Goal: Feedback & Contribution: Submit feedback/report problem

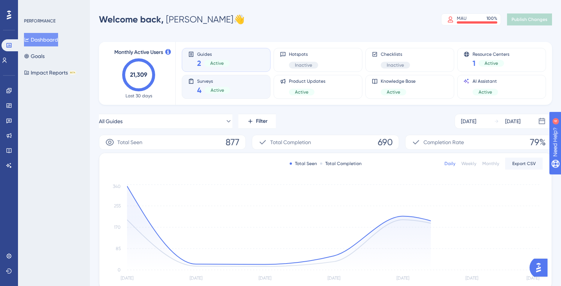
click at [207, 88] on div "Active" at bounding box center [217, 90] width 25 height 7
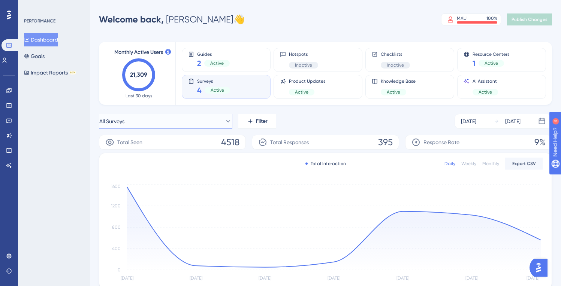
click at [205, 123] on button "All Surveys" at bounding box center [165, 121] width 133 height 15
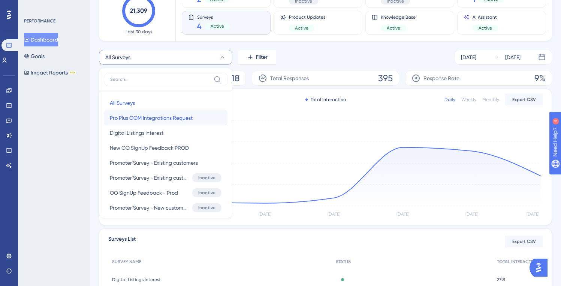
click at [160, 115] on span "Pro Plus OOM Integrations Request" at bounding box center [151, 118] width 83 height 9
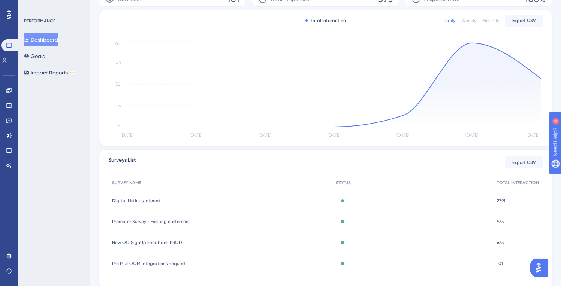
scroll to position [171, 0]
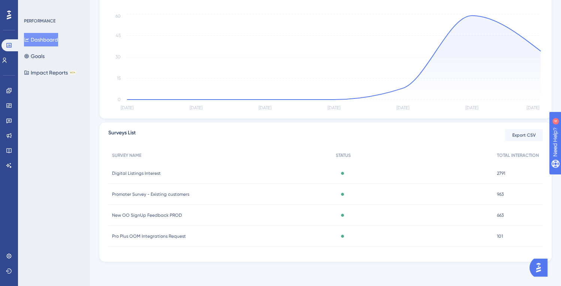
click at [141, 236] on span "Pro Plus OOM Integrations Request" at bounding box center [149, 237] width 74 height 6
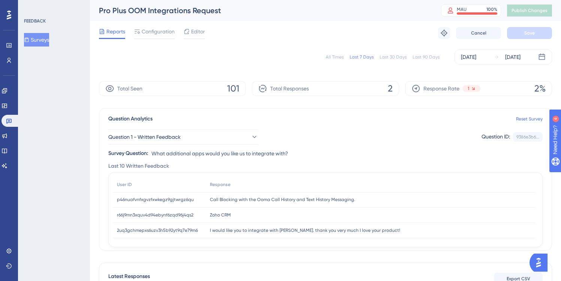
click at [96, 235] on div "Performance Users Engagement Widgets Feedback Product Updates Knowledge Base AI…" at bounding box center [325, 201] width 471 height 403
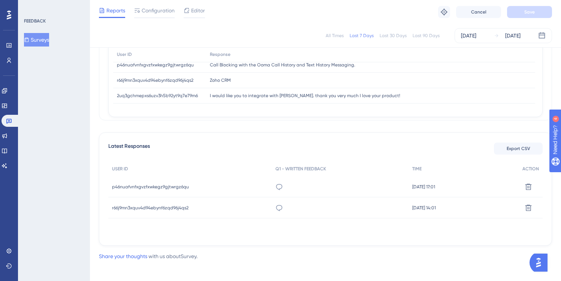
scroll to position [131, 0]
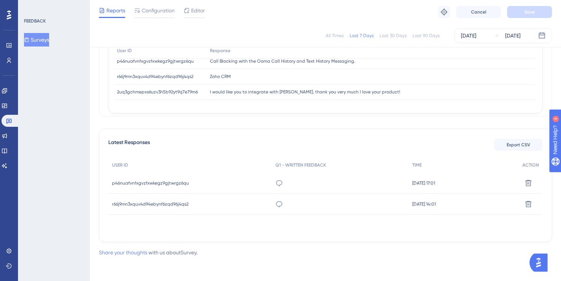
click at [134, 252] on link "Share your thoughts" at bounding box center [123, 252] width 48 height 6
click at [124, 252] on link "Share your thoughts" at bounding box center [123, 252] width 48 height 6
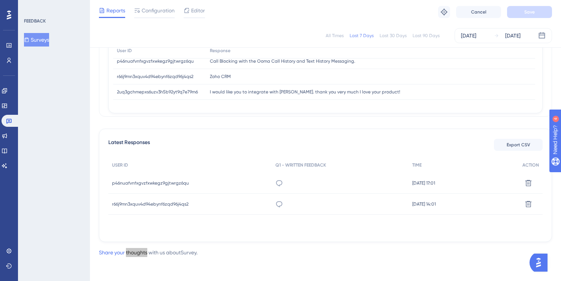
click at [539, 262] on img "Open AI Assistant Launcher" at bounding box center [538, 262] width 13 height 13
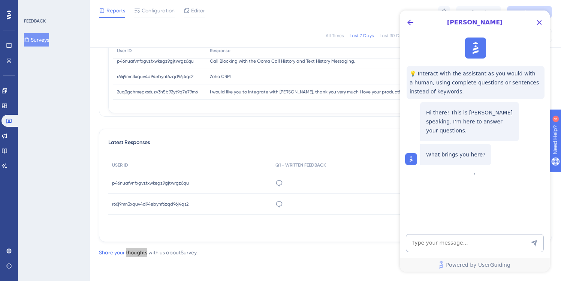
scroll to position [0, 0]
click at [539, 21] on icon "Close Button" at bounding box center [539, 22] width 9 height 9
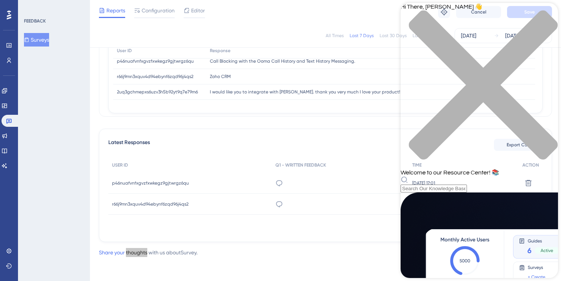
click at [547, 15] on icon "close resource center" at bounding box center [483, 84] width 149 height 149
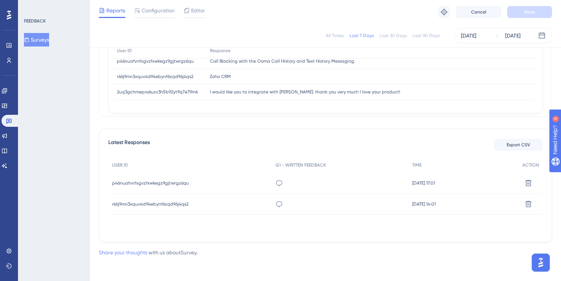
click at [109, 252] on link "Share your thoughts" at bounding box center [123, 252] width 48 height 6
